Goal: Task Accomplishment & Management: Manage account settings

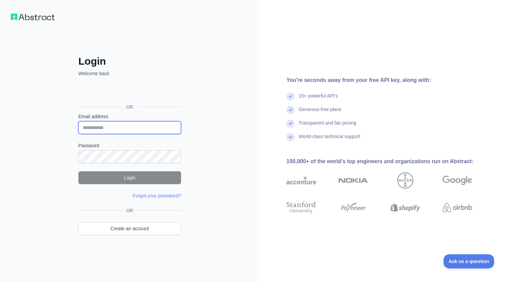
type input "**********"
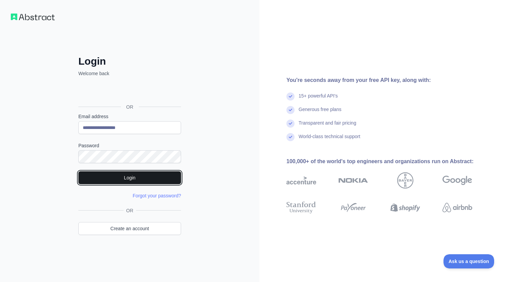
click at [137, 177] on button "Login" at bounding box center [129, 177] width 103 height 13
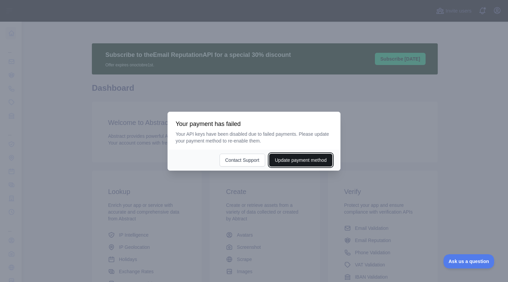
click at [294, 162] on button "Update payment method" at bounding box center [300, 159] width 63 height 13
click at [260, 222] on div at bounding box center [254, 141] width 508 height 282
click at [247, 205] on div at bounding box center [254, 141] width 508 height 282
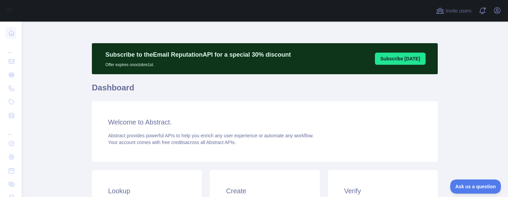
click at [495, 8] on body "Open sidebar Open sidebar ... ... ... Invite users View notifications Open user…" at bounding box center [254, 98] width 508 height 197
click at [502, 14] on body "Open sidebar Open sidebar ... ... ... Invite users View notifications Open user…" at bounding box center [254, 98] width 508 height 197
click at [484, 83] on body "Open sidebar Open sidebar ... ... ... Invite users View notifications Open user…" at bounding box center [254, 98] width 508 height 197
